Goal: Navigation & Orientation: Find specific page/section

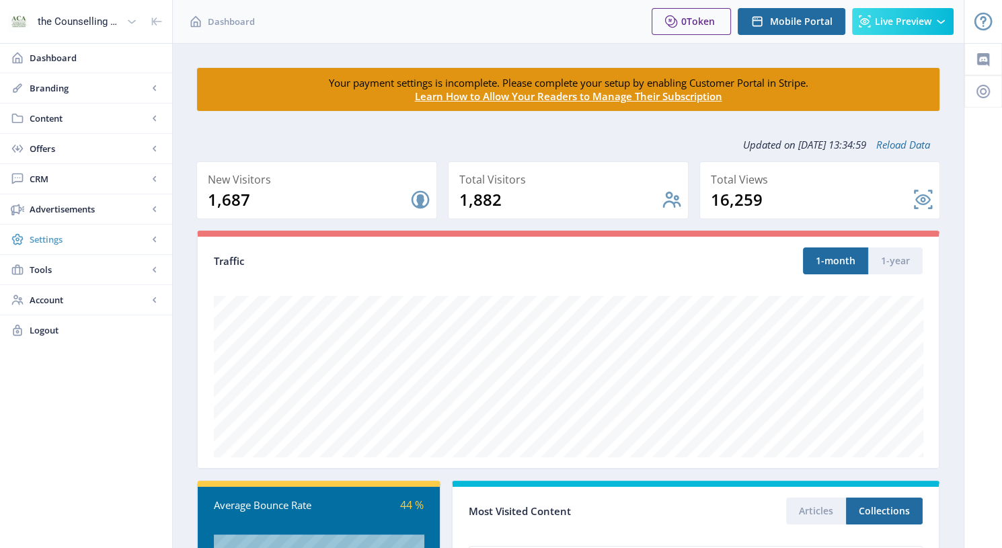
click at [94, 237] on span "Settings" at bounding box center [89, 239] width 118 height 13
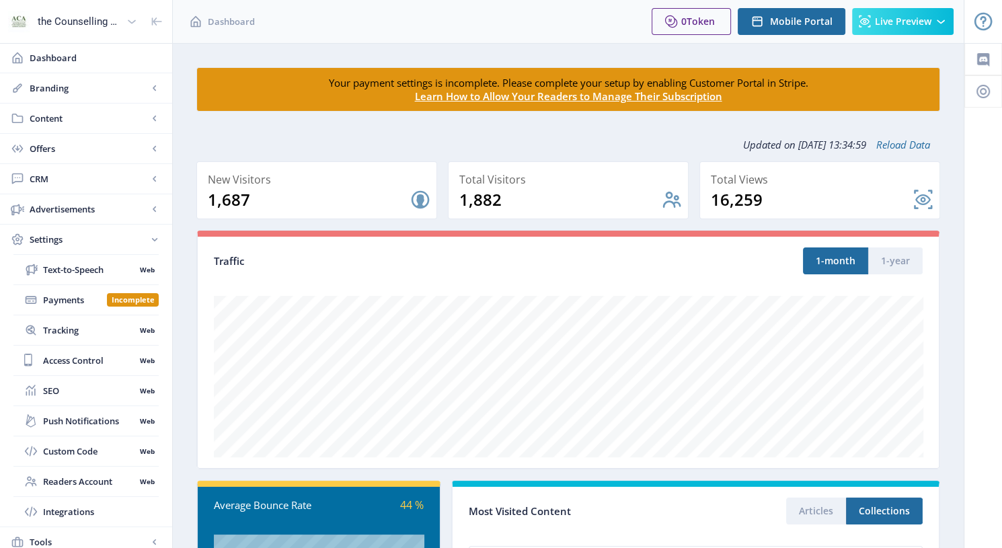
click at [94, 237] on span "Settings" at bounding box center [89, 239] width 118 height 13
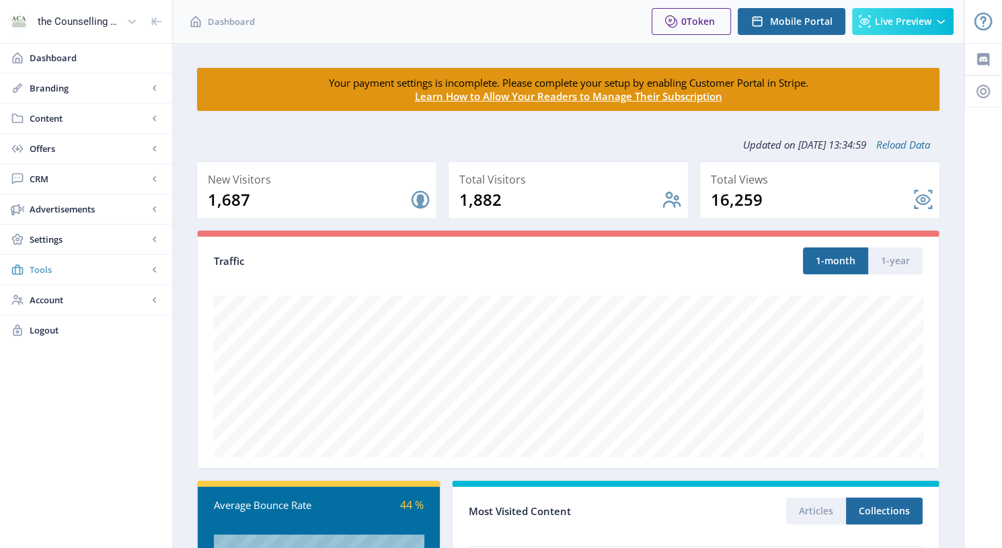
click at [77, 266] on span "Tools" at bounding box center [89, 269] width 118 height 13
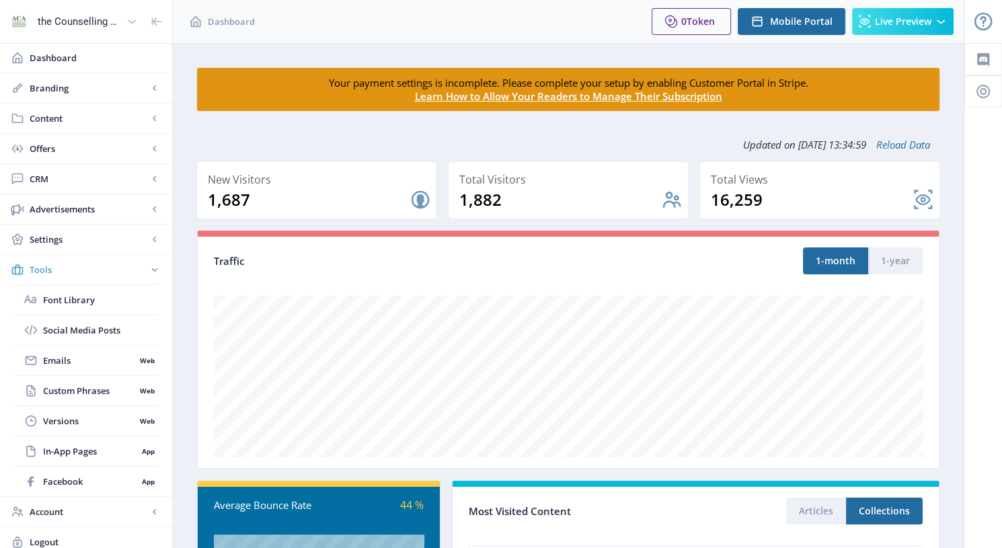
click at [80, 264] on span "Tools" at bounding box center [89, 269] width 118 height 13
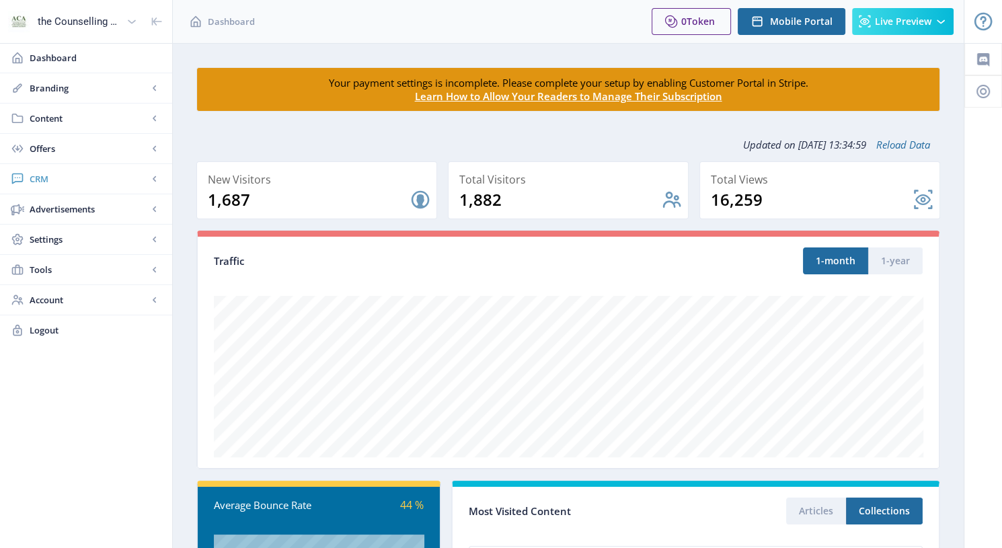
click at [91, 179] on span "CRM" at bounding box center [89, 178] width 118 height 13
click at [84, 145] on span "Offers" at bounding box center [89, 148] width 118 height 13
click at [95, 106] on link "Content" at bounding box center [86, 119] width 172 height 30
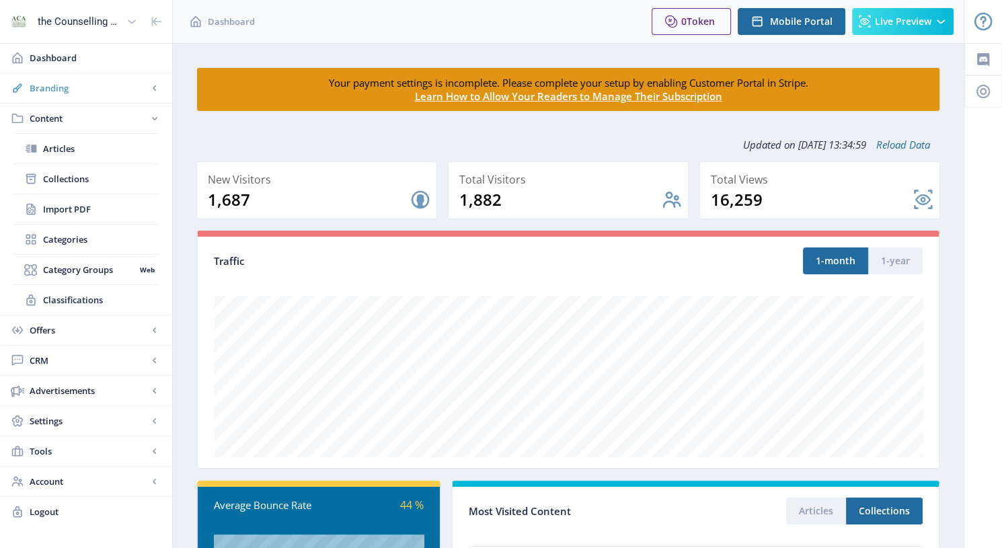
click at [75, 87] on span "Branding" at bounding box center [89, 87] width 118 height 13
click at [86, 61] on span "Dashboard" at bounding box center [96, 57] width 132 height 13
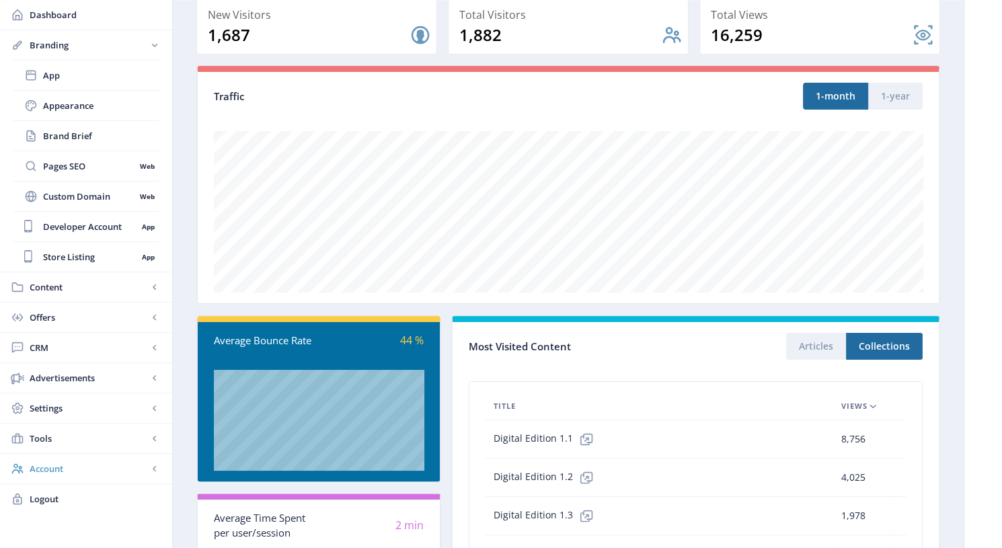
scroll to position [218, 0]
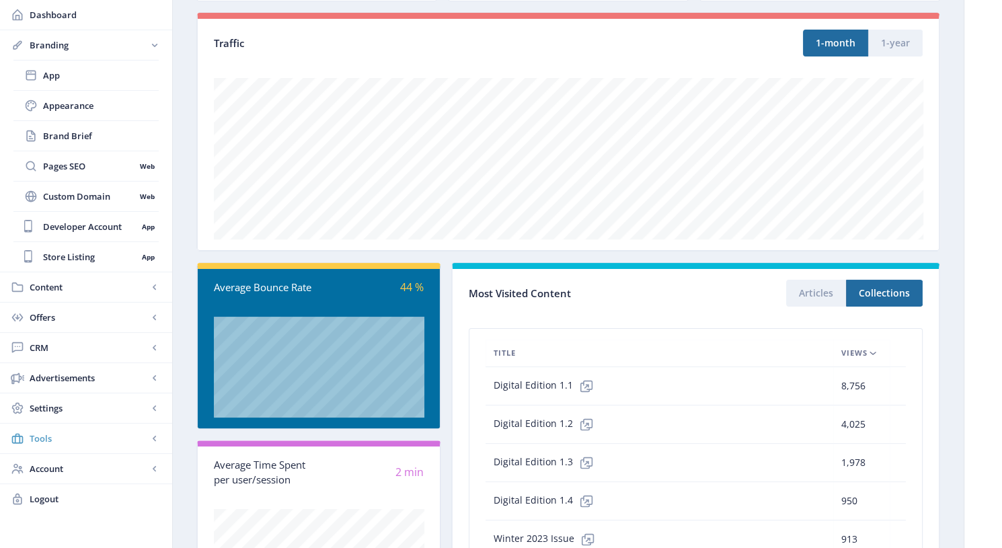
click at [74, 443] on link "Tools" at bounding box center [86, 439] width 172 height 30
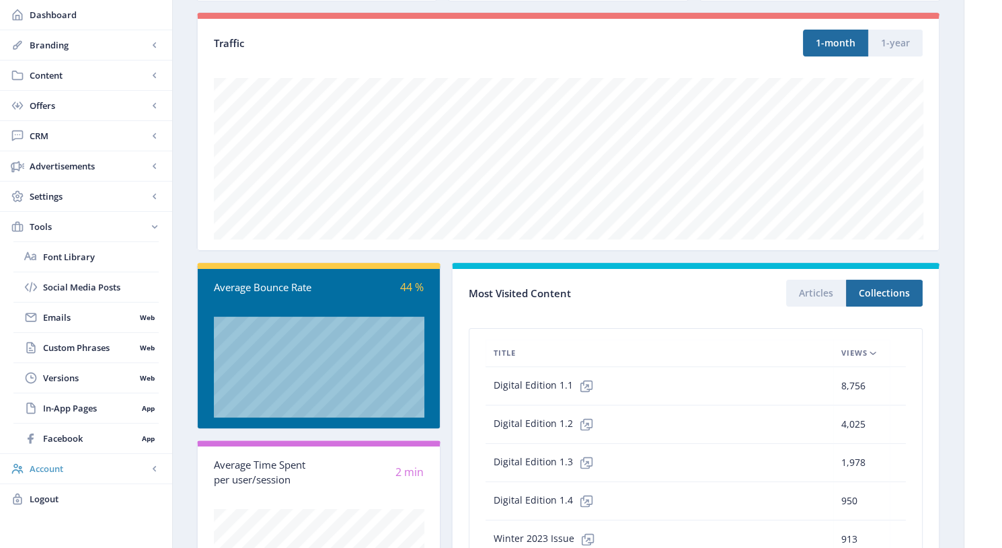
click at [89, 467] on span "Account" at bounding box center [89, 468] width 118 height 13
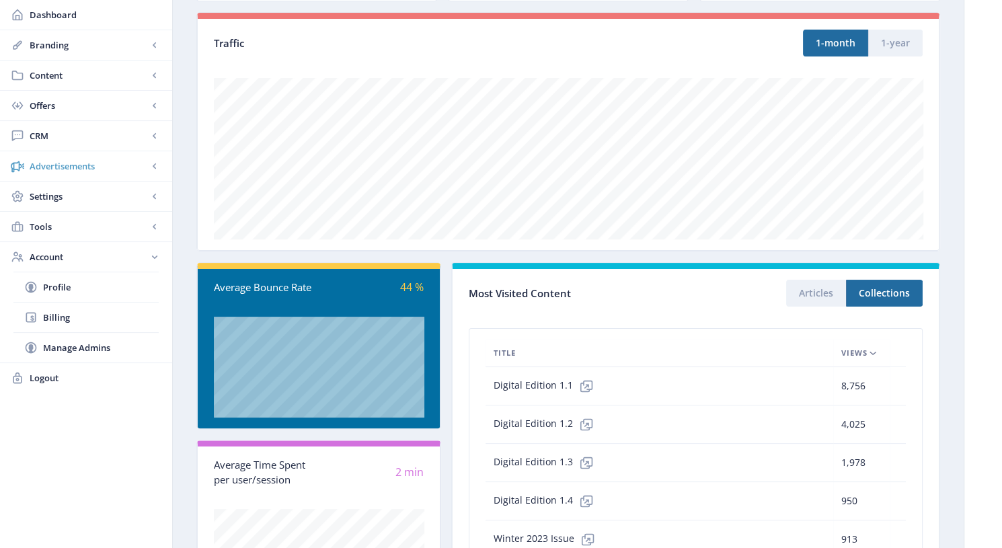
scroll to position [0, 0]
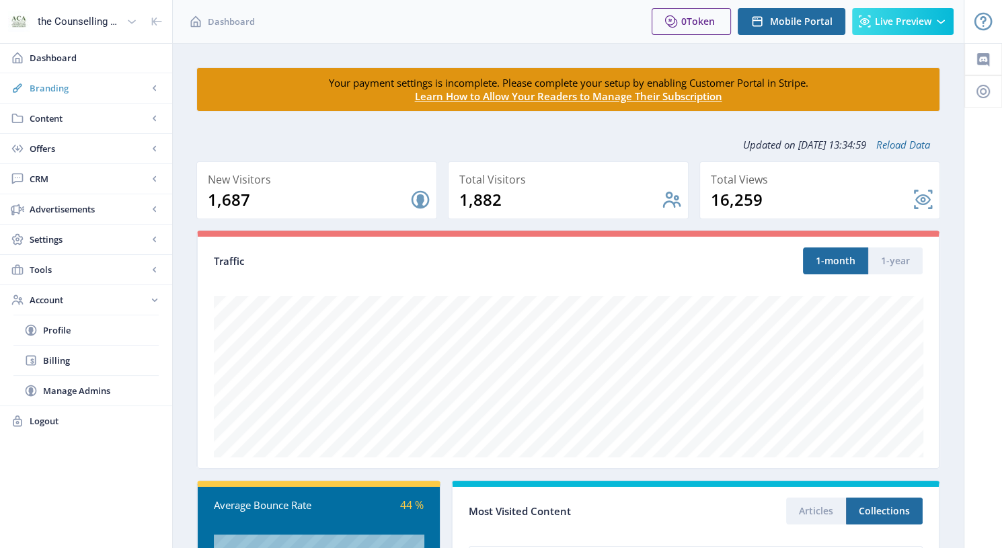
click at [69, 86] on span "Branding" at bounding box center [89, 87] width 118 height 13
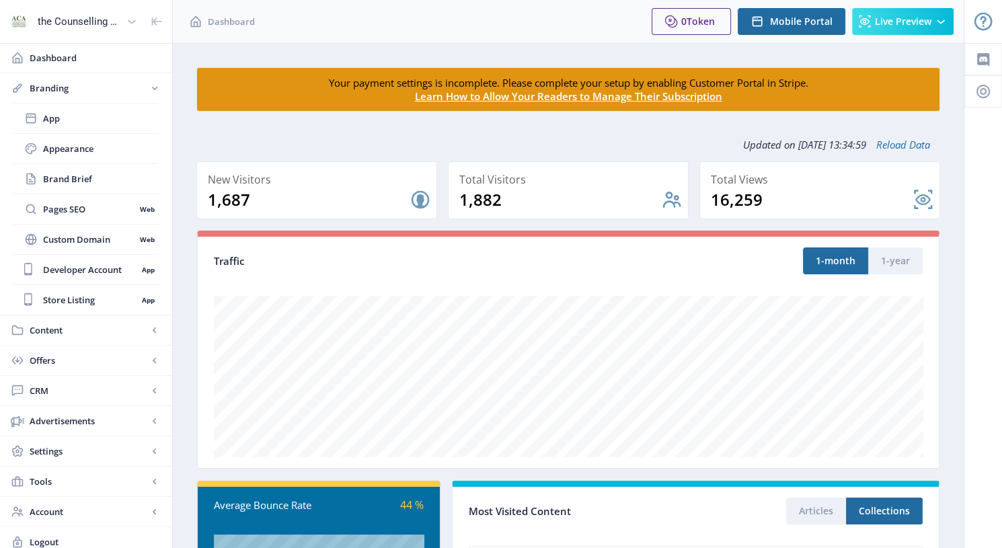
click at [253, 270] on nb-card-header "Traffic 1-month 1-year" at bounding box center [568, 261] width 741 height 48
click at [219, 261] on div "Traffic" at bounding box center [391, 260] width 354 height 15
click at [96, 329] on span "Content" at bounding box center [89, 329] width 118 height 13
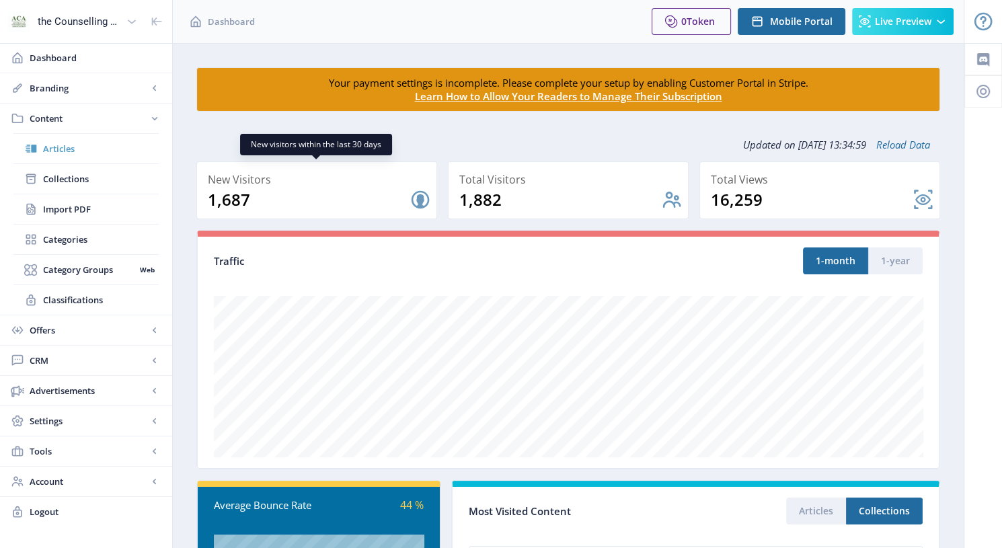
click at [73, 148] on span "Articles" at bounding box center [101, 148] width 116 height 13
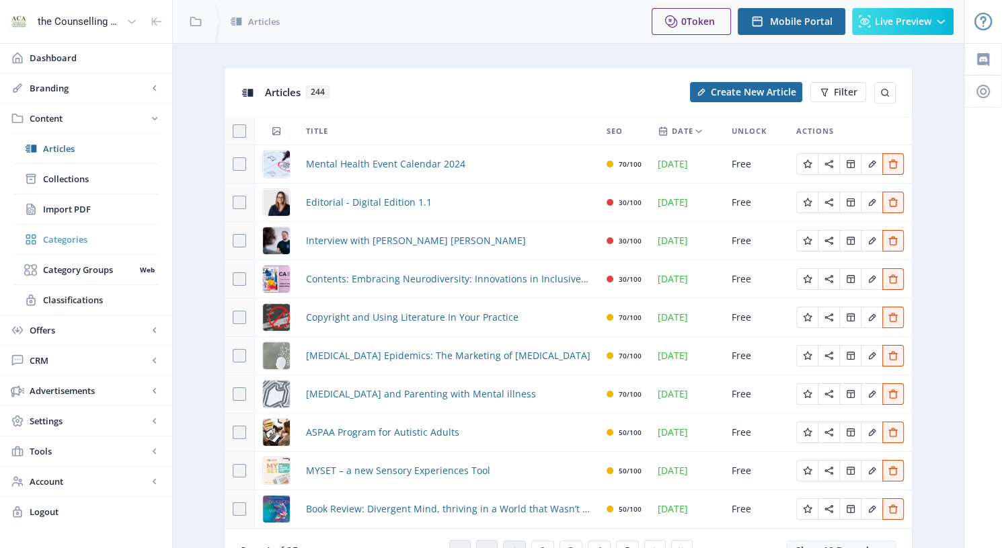
click at [85, 237] on span "Categories" at bounding box center [101, 239] width 116 height 13
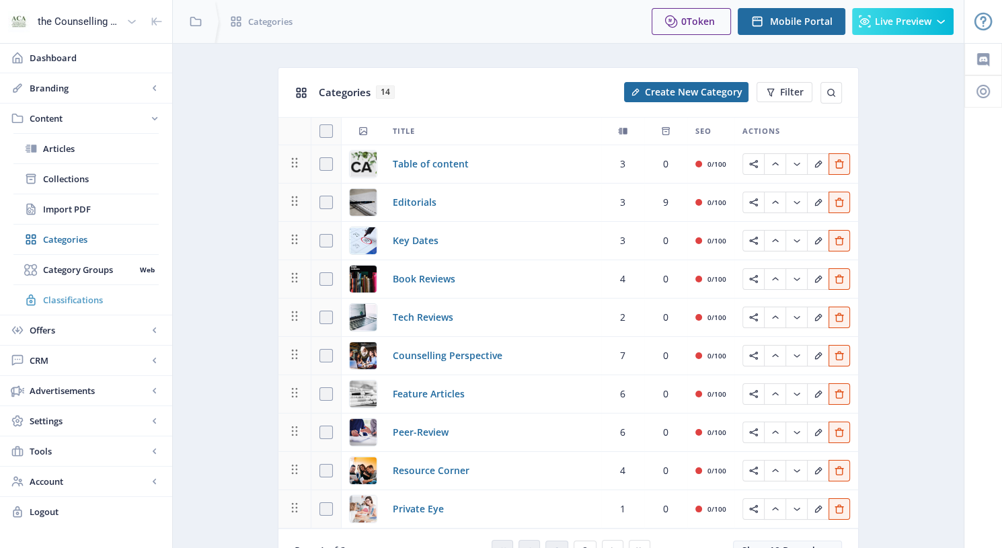
click at [104, 298] on span "Classifications" at bounding box center [101, 299] width 116 height 13
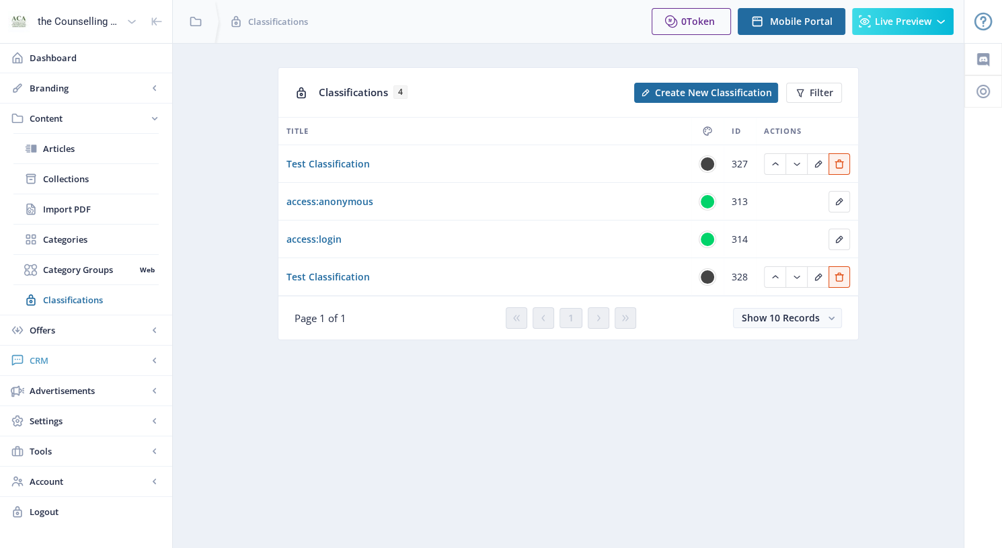
click at [76, 357] on span "CRM" at bounding box center [89, 360] width 118 height 13
click at [110, 204] on span "Readers" at bounding box center [101, 208] width 116 height 13
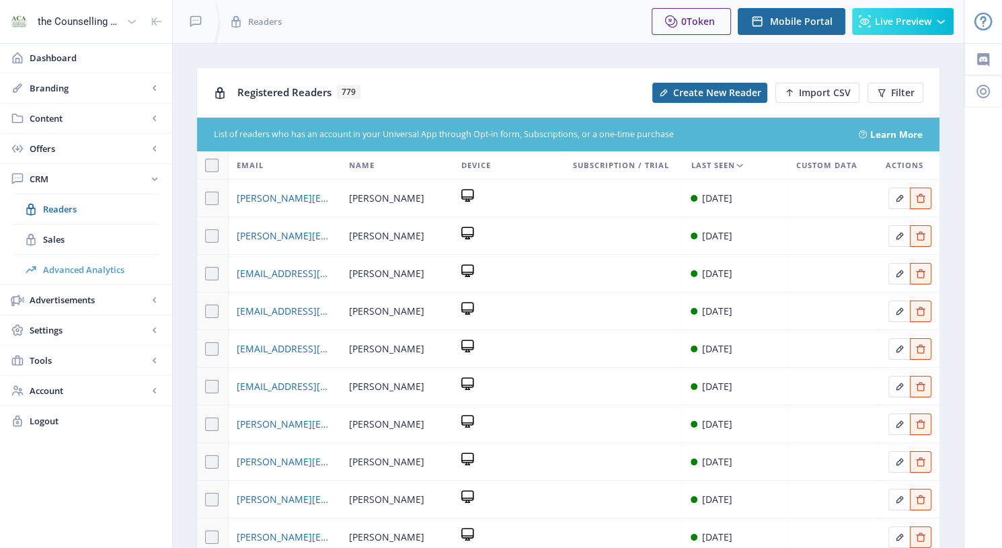
click at [106, 266] on span "Advanced Analytics" at bounding box center [101, 269] width 116 height 13
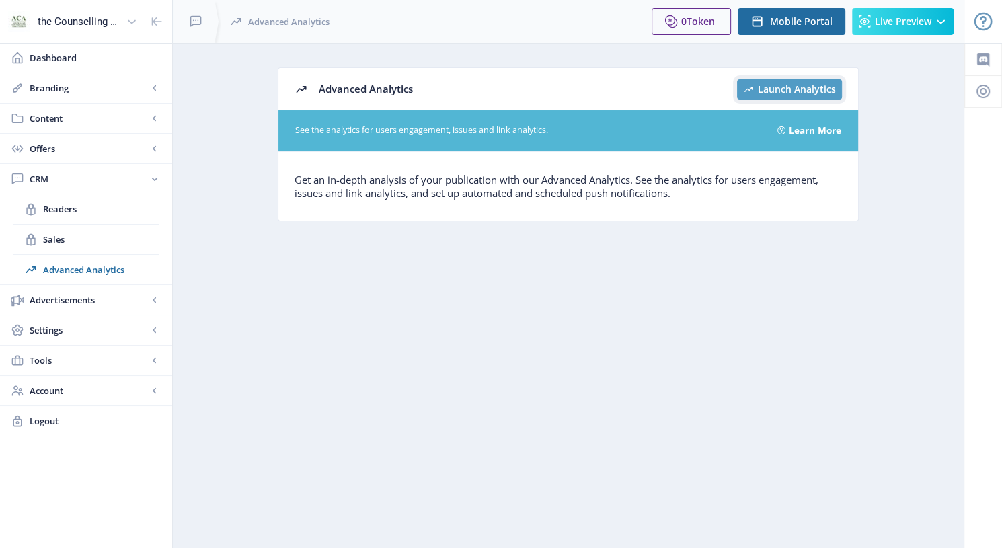
click at [788, 88] on span "Launch Analytics" at bounding box center [797, 89] width 78 height 11
